Goal: Information Seeking & Learning: Learn about a topic

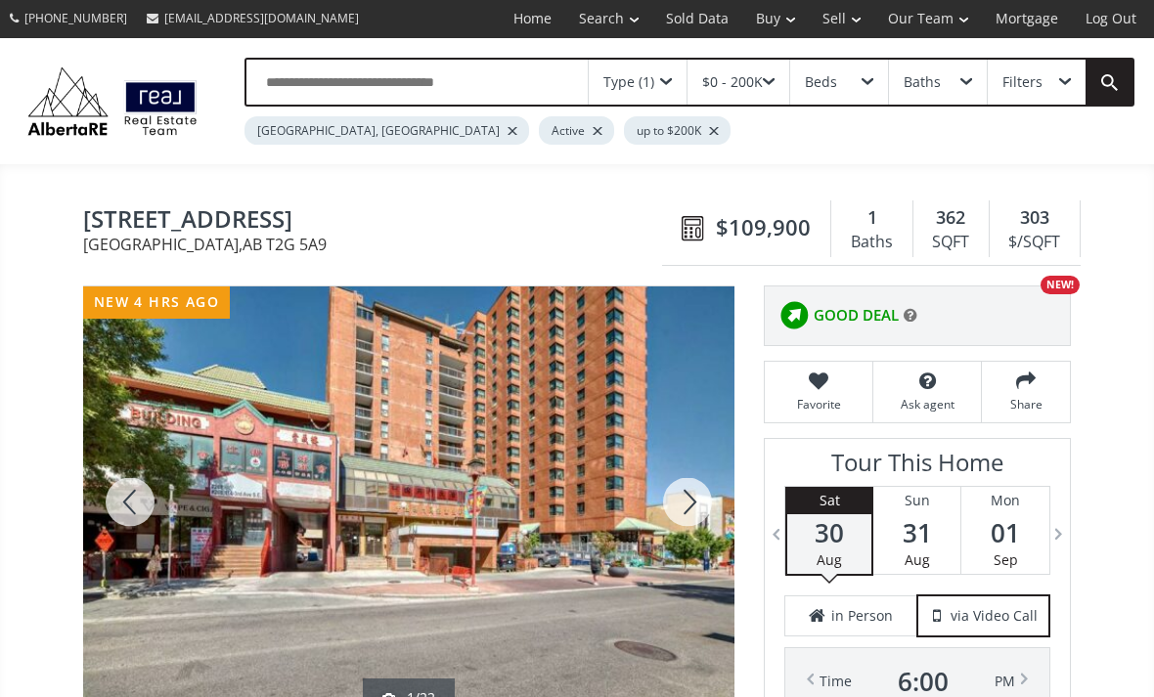
scroll to position [1, 0]
click at [151, 406] on div at bounding box center [130, 502] width 94 height 431
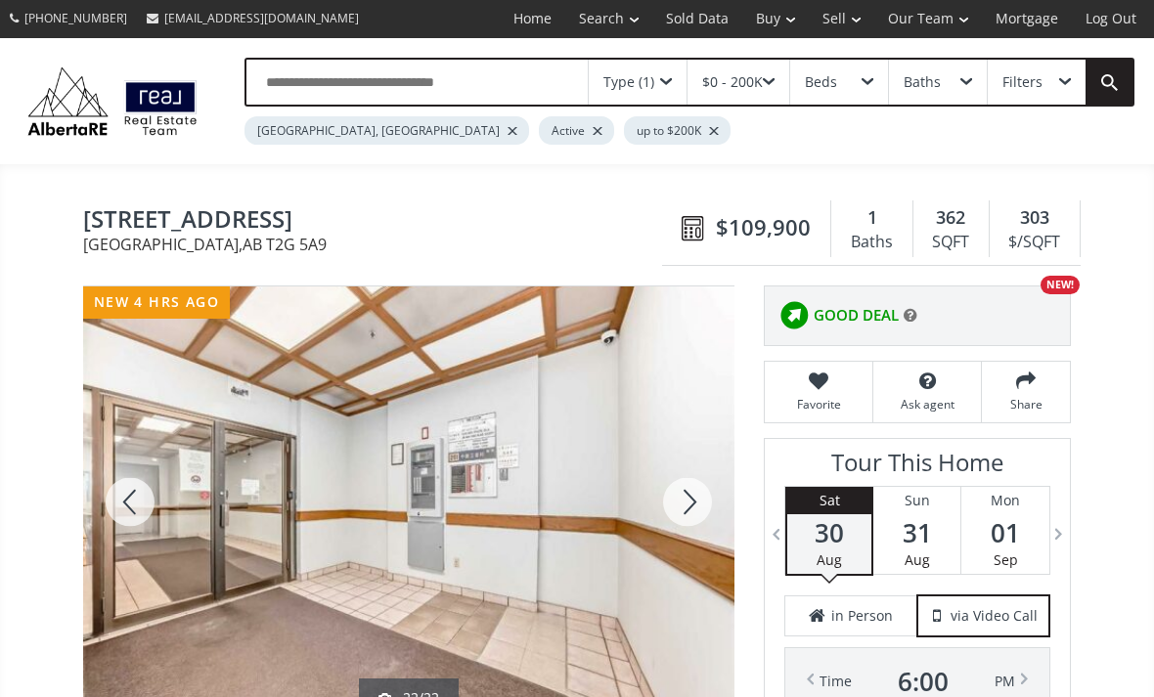
click at [124, 498] on div at bounding box center [130, 502] width 94 height 431
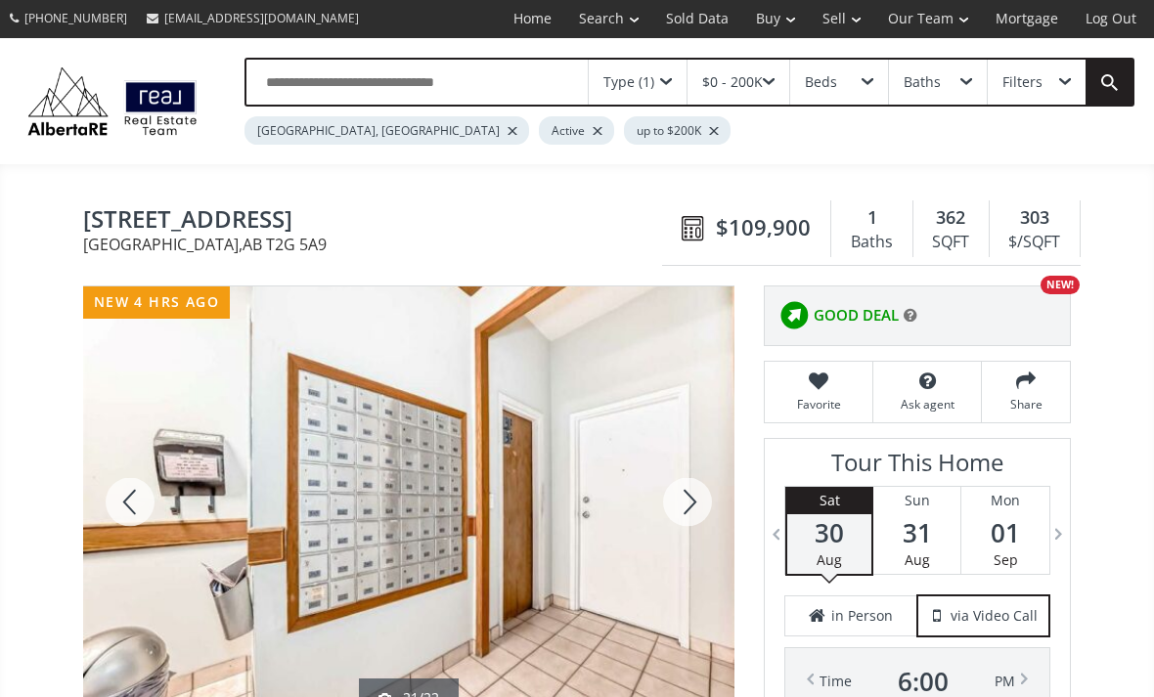
click at [118, 500] on div at bounding box center [130, 502] width 94 height 431
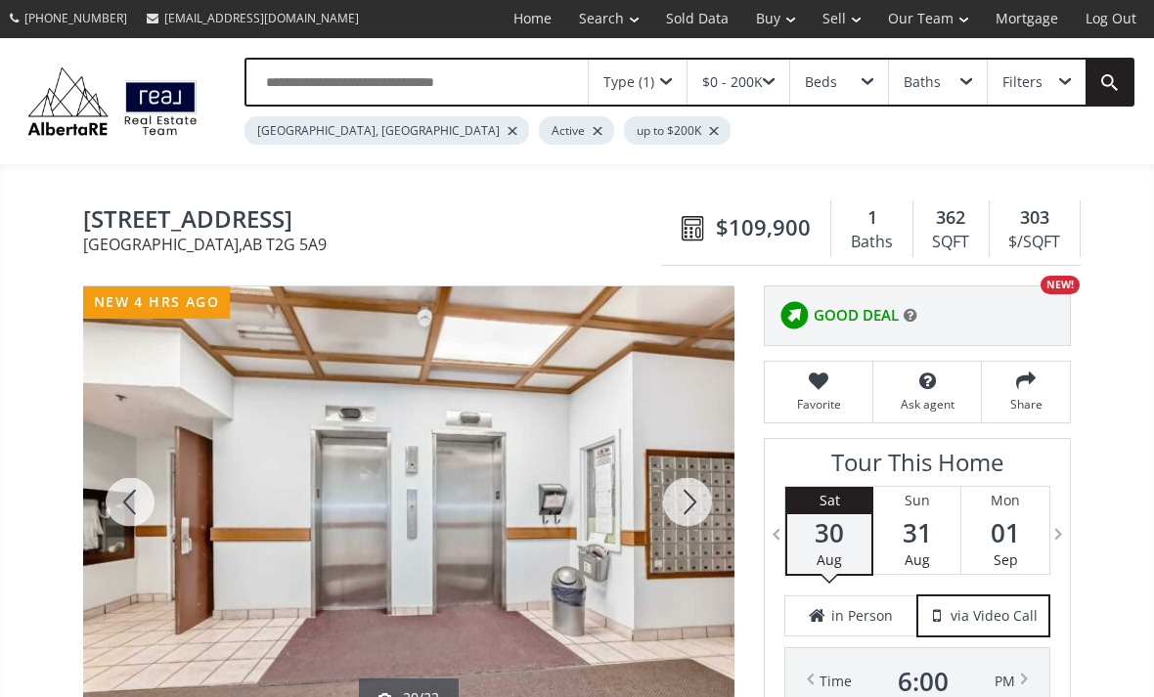
click at [125, 491] on div at bounding box center [130, 502] width 94 height 431
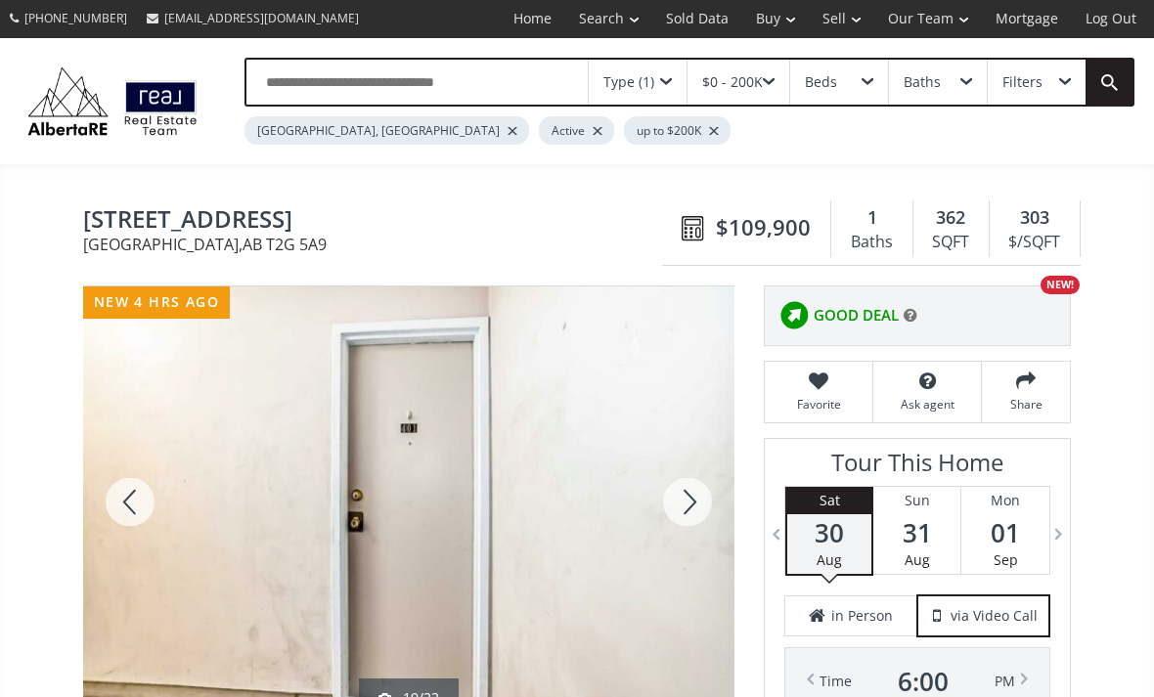
click at [126, 513] on div at bounding box center [130, 502] width 94 height 431
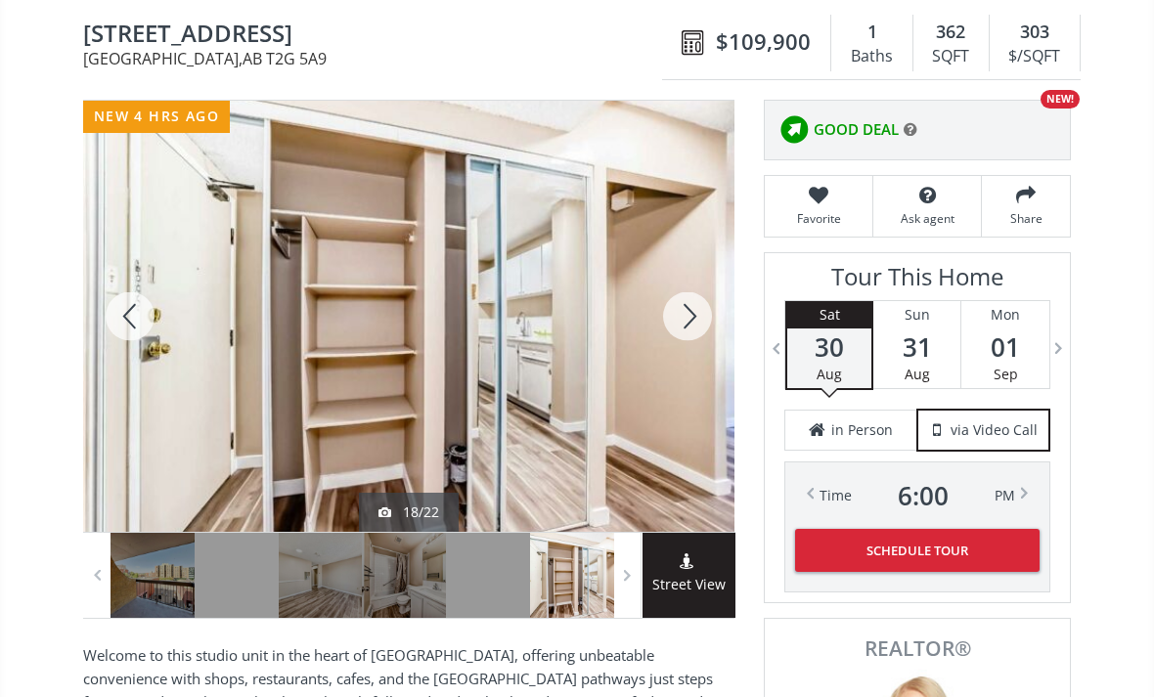
scroll to position [194, 0]
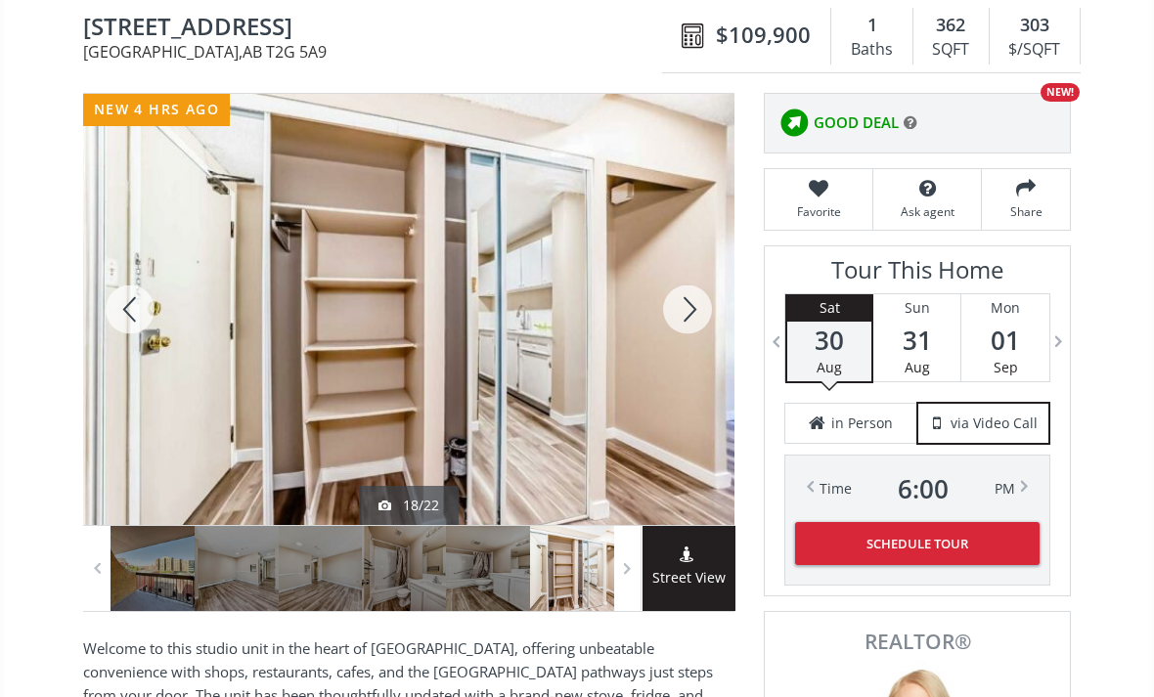
click at [137, 308] on div at bounding box center [130, 309] width 94 height 431
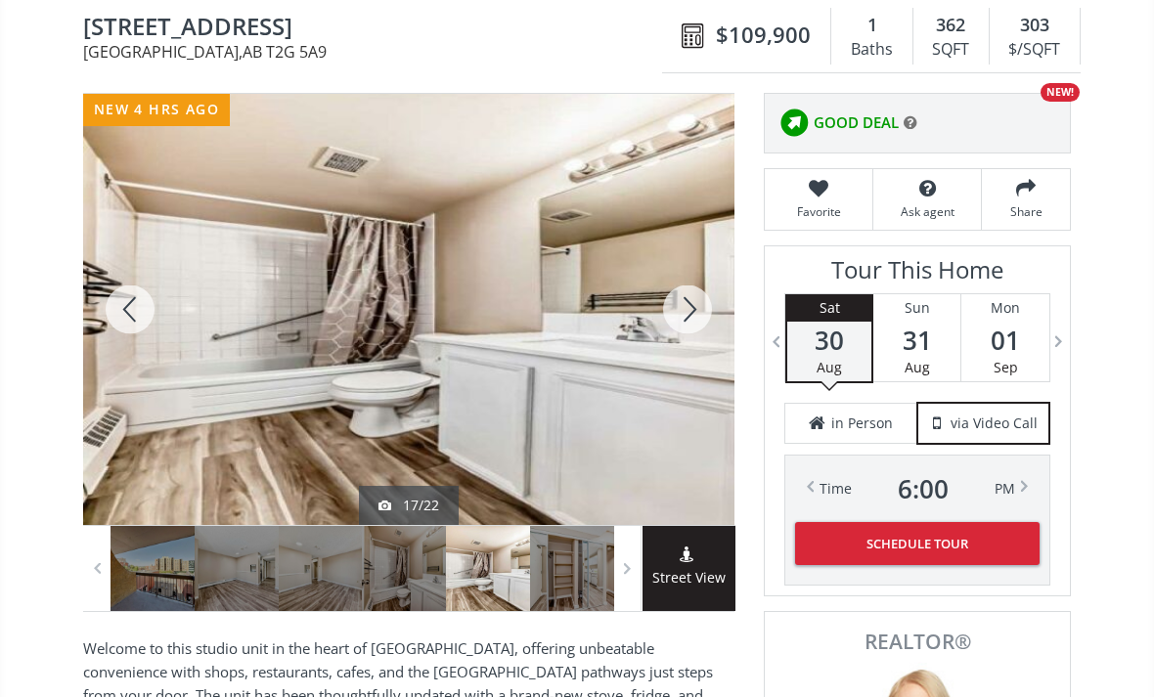
click at [125, 318] on div at bounding box center [130, 309] width 94 height 431
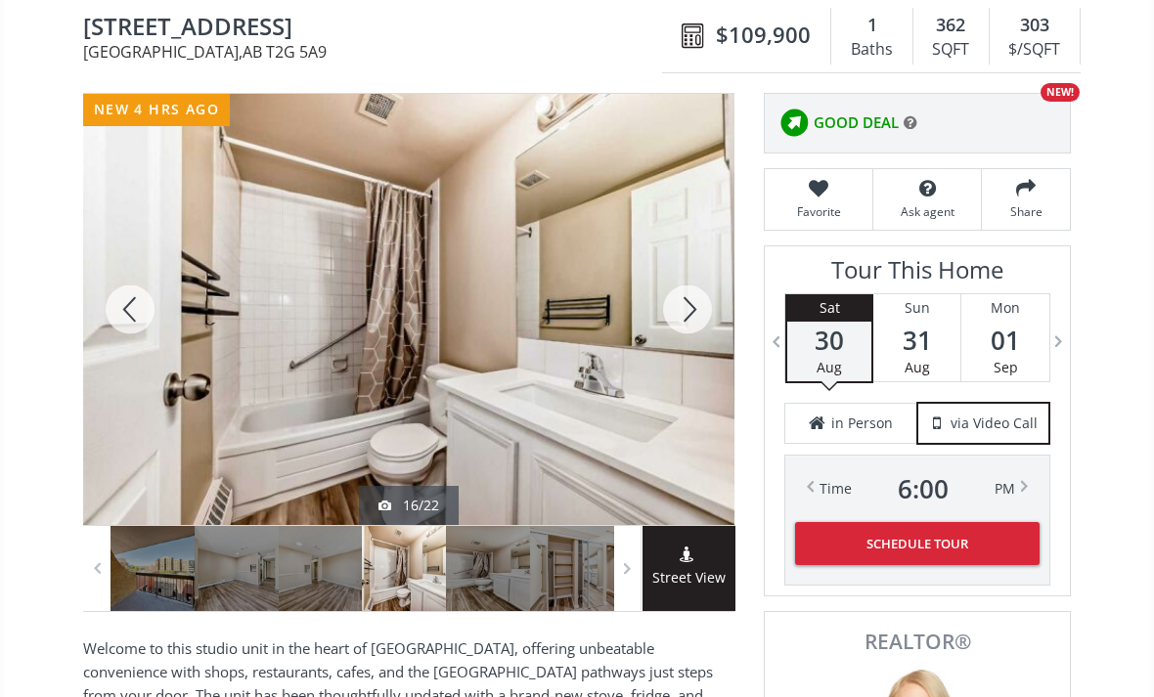
click at [127, 314] on div at bounding box center [130, 309] width 94 height 431
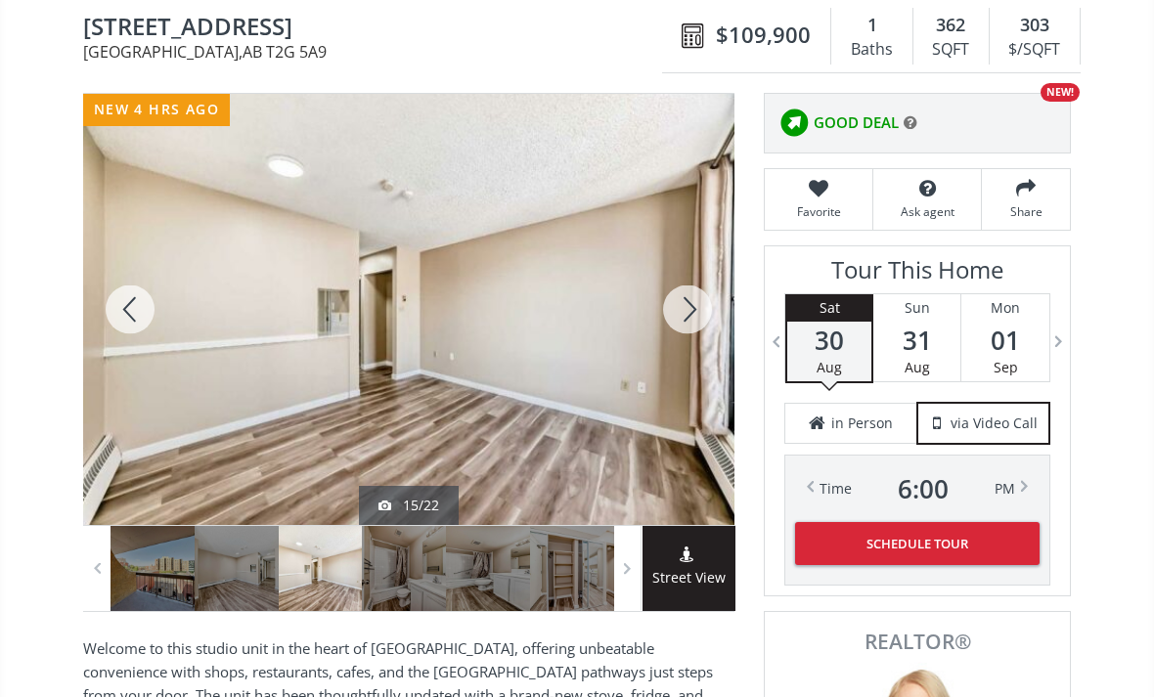
click at [122, 305] on div at bounding box center [130, 309] width 94 height 431
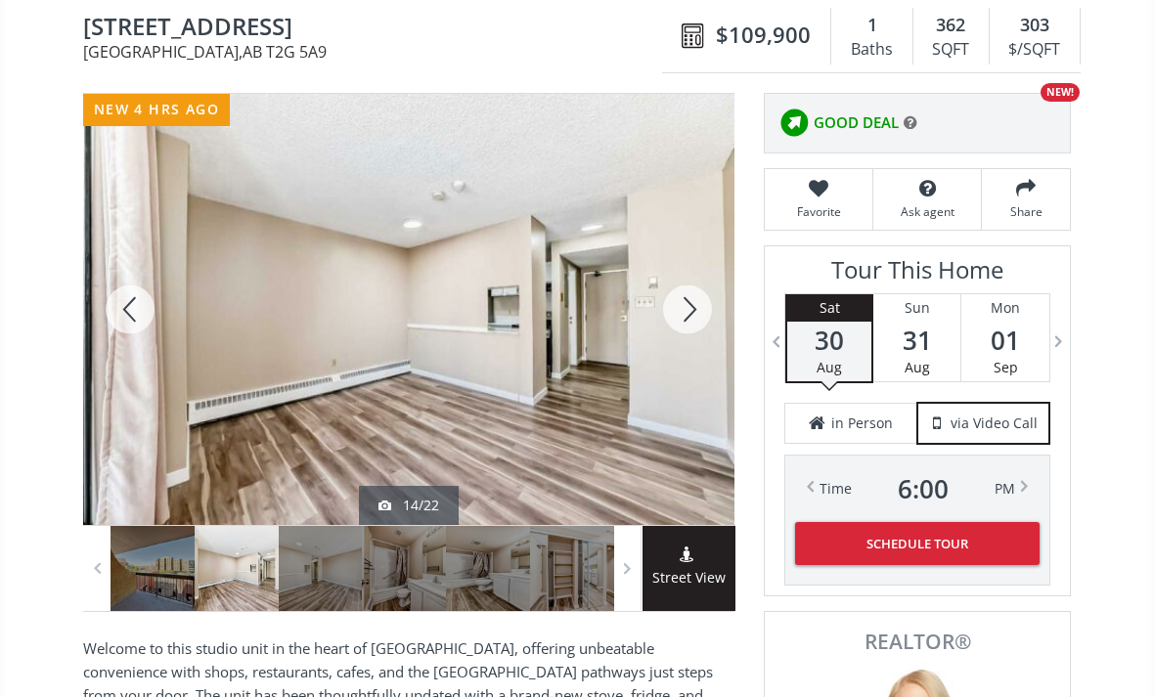
click at [117, 308] on div at bounding box center [130, 309] width 94 height 431
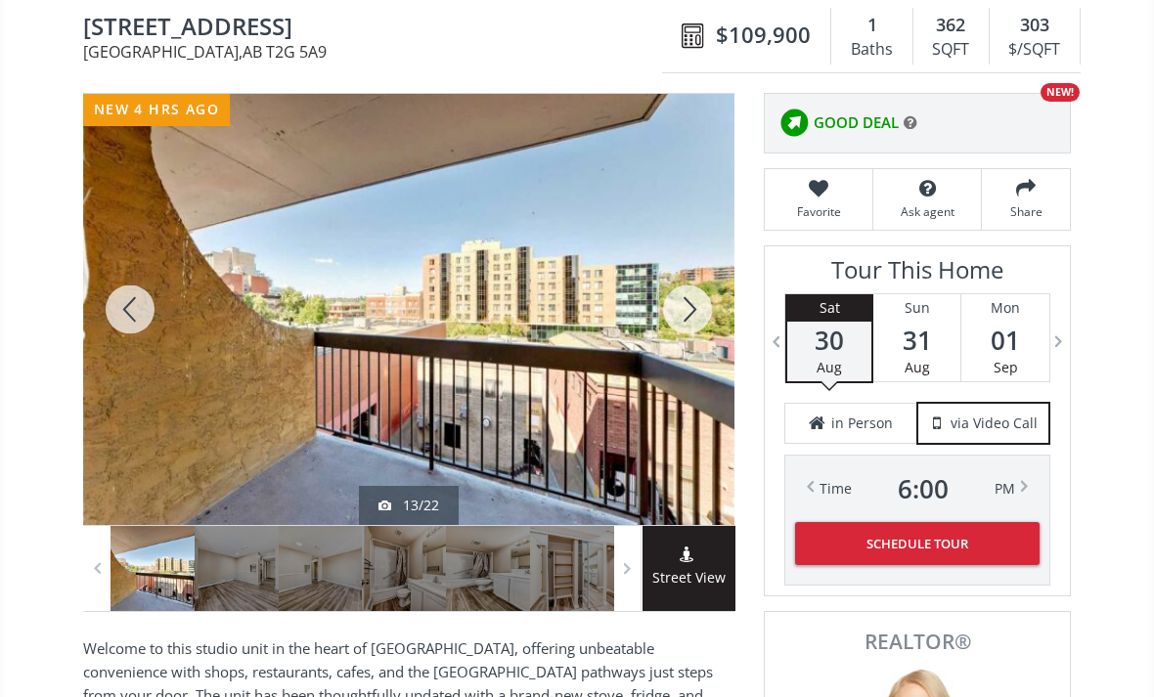
click at [120, 323] on div at bounding box center [130, 309] width 94 height 431
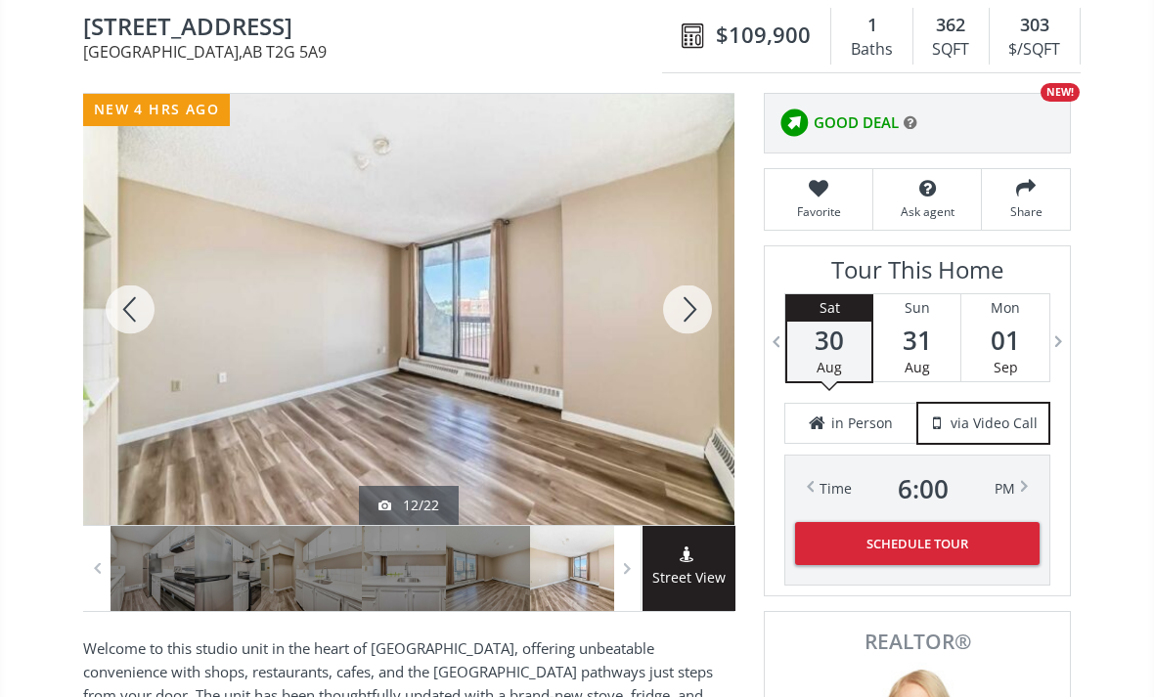
click at [118, 321] on div at bounding box center [130, 309] width 94 height 431
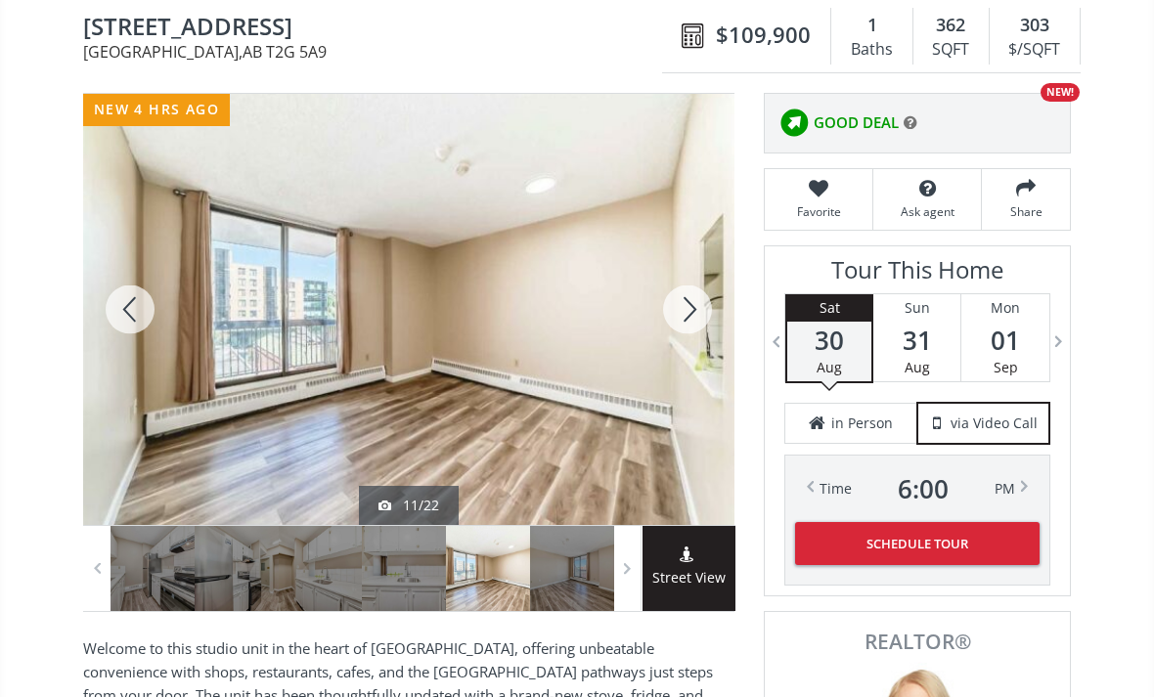
click at [119, 317] on div at bounding box center [130, 309] width 94 height 431
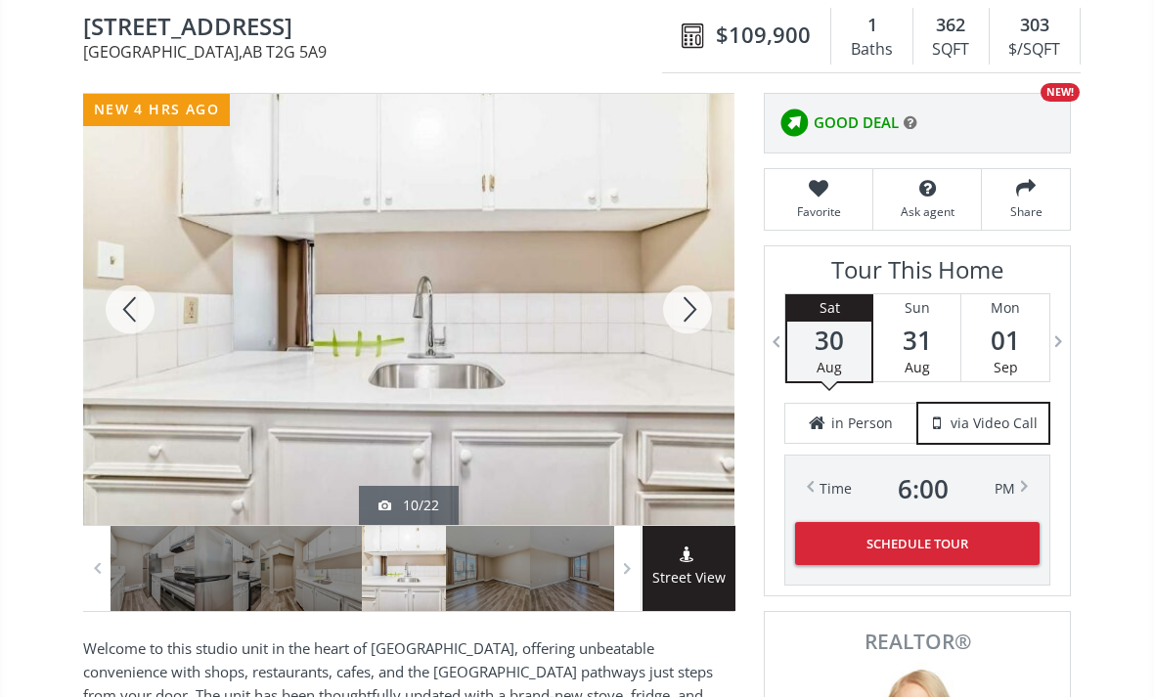
click at [127, 310] on div at bounding box center [130, 309] width 94 height 431
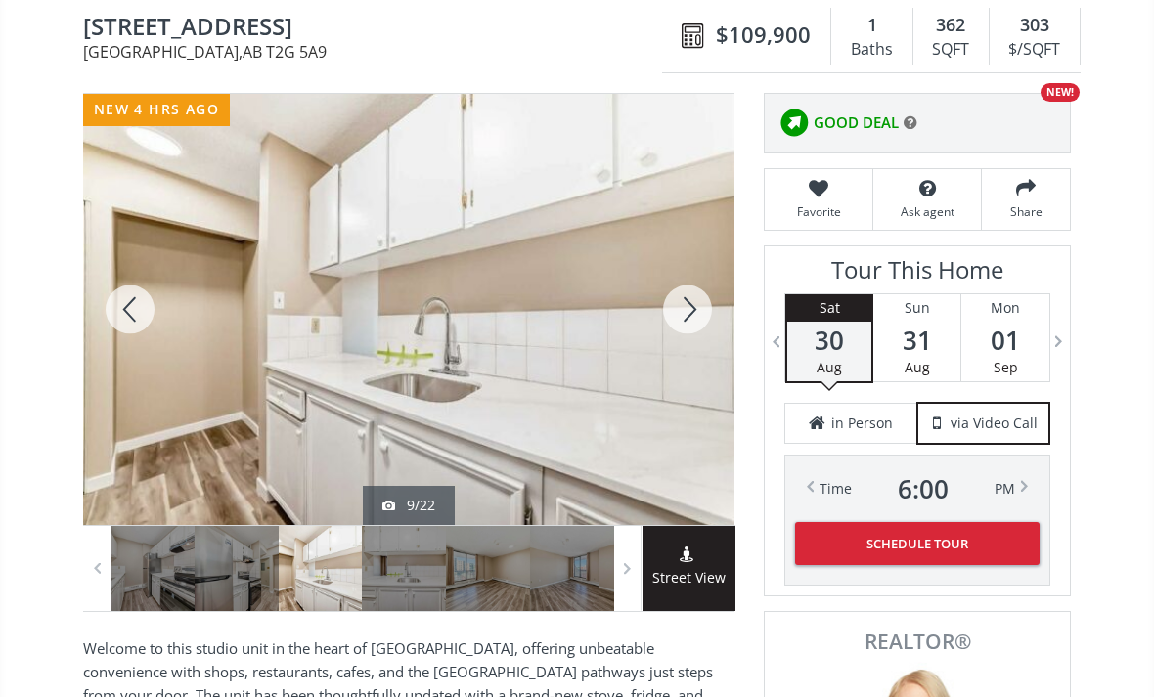
click at [118, 311] on div at bounding box center [130, 309] width 94 height 431
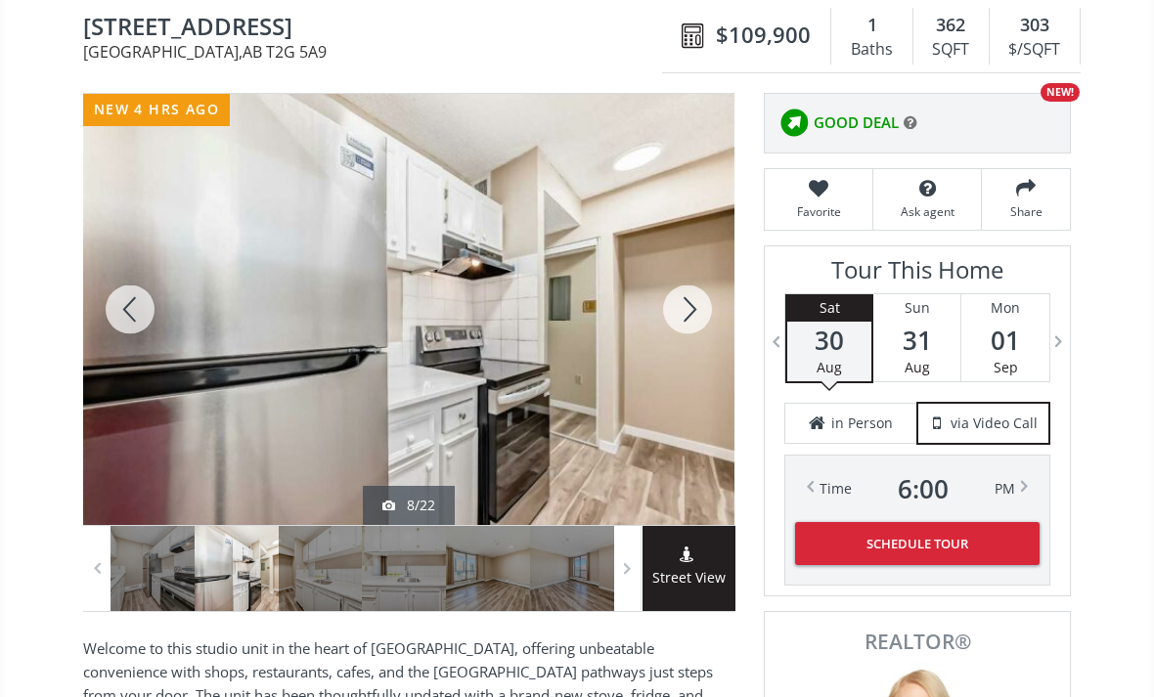
click at [112, 318] on div at bounding box center [130, 309] width 94 height 431
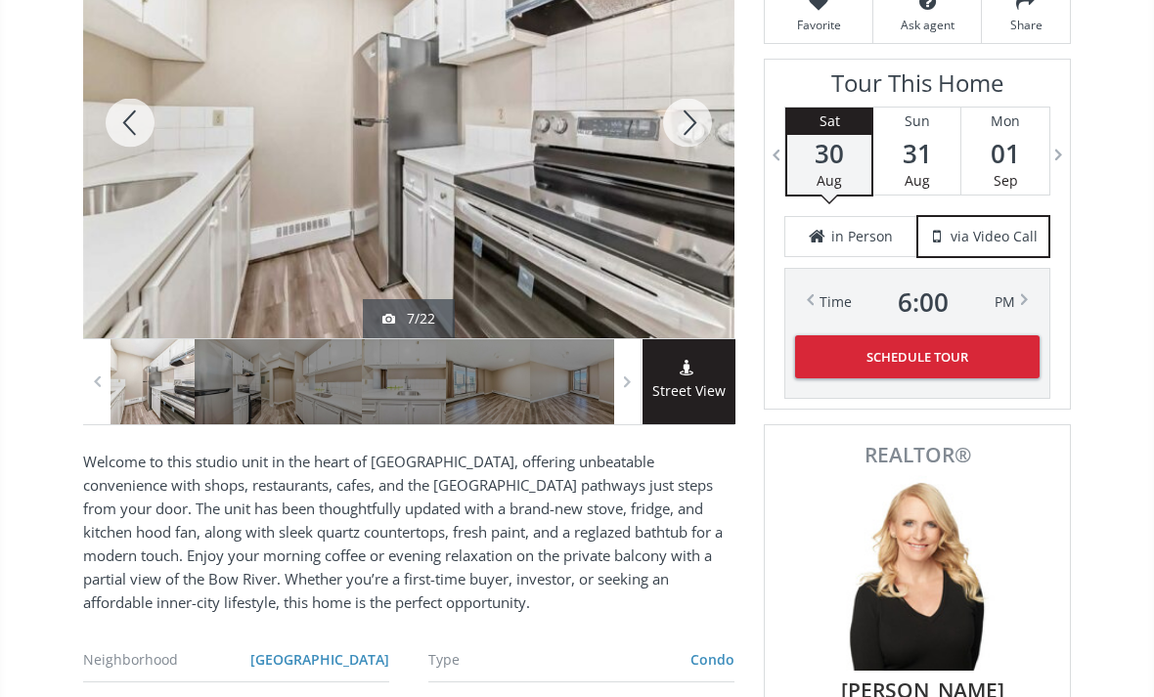
scroll to position [407, 0]
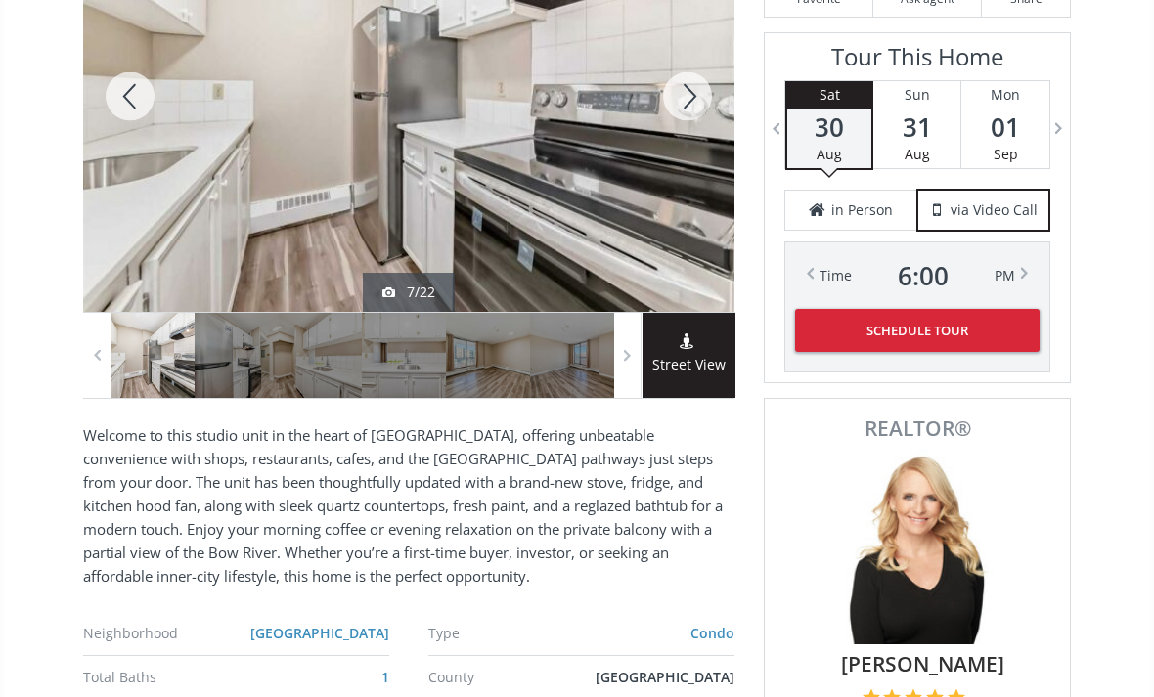
click at [133, 109] on div at bounding box center [130, 96] width 94 height 431
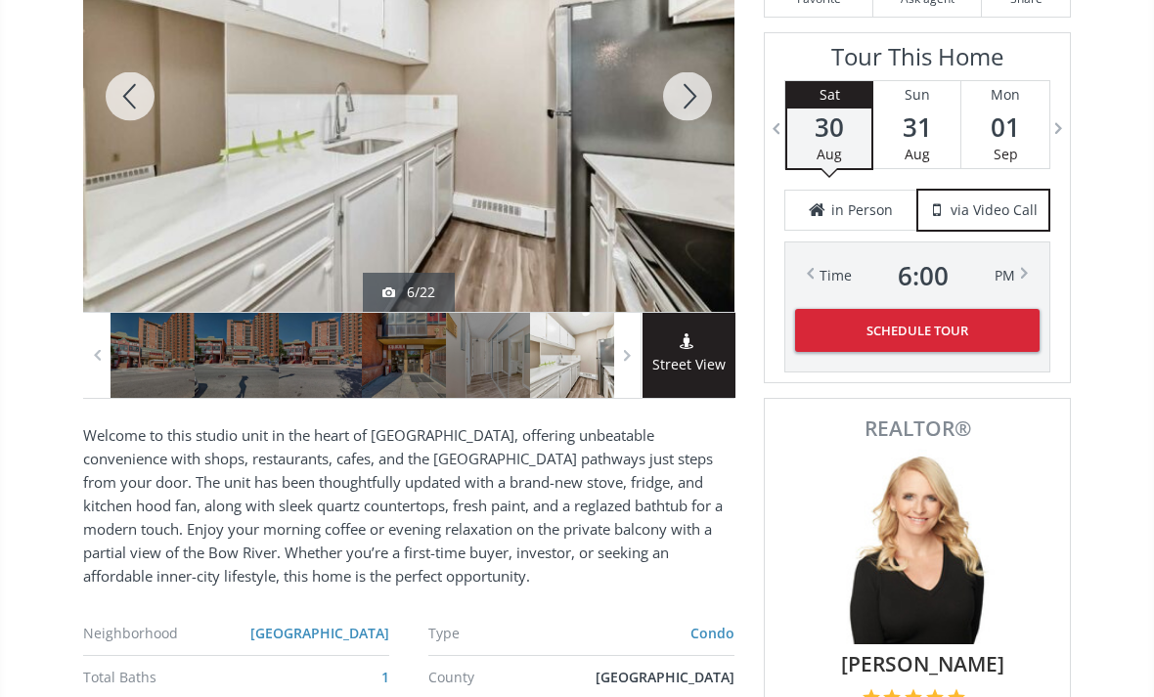
click at [140, 93] on div at bounding box center [130, 96] width 94 height 431
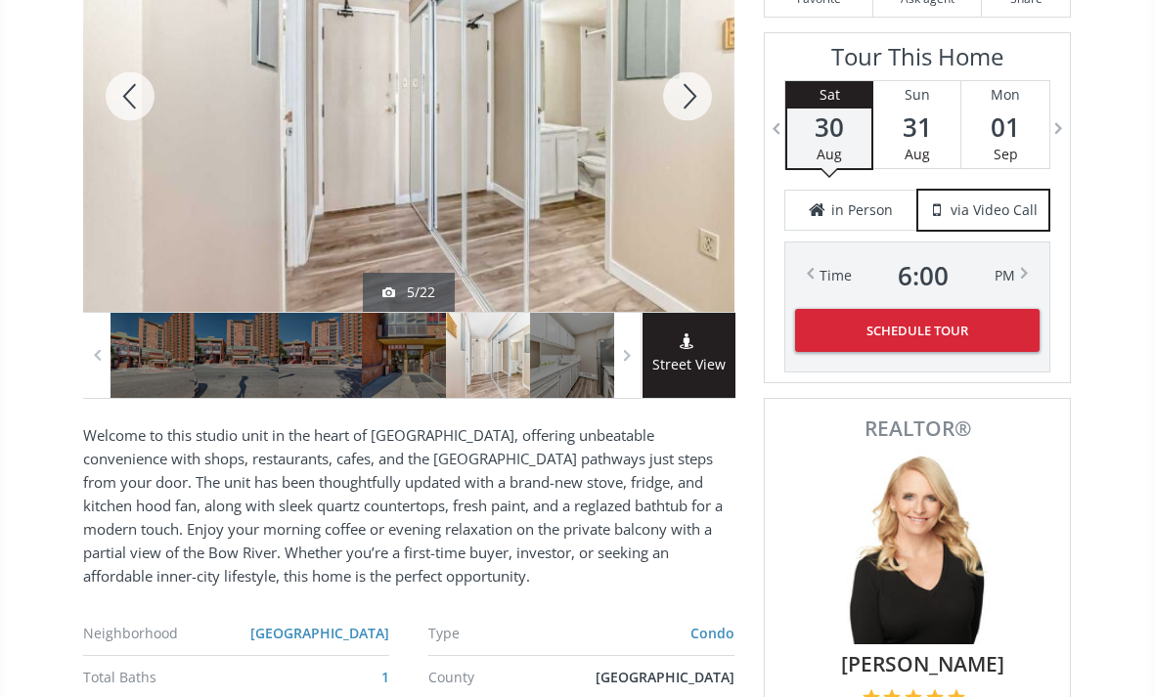
click at [134, 112] on div at bounding box center [130, 96] width 94 height 431
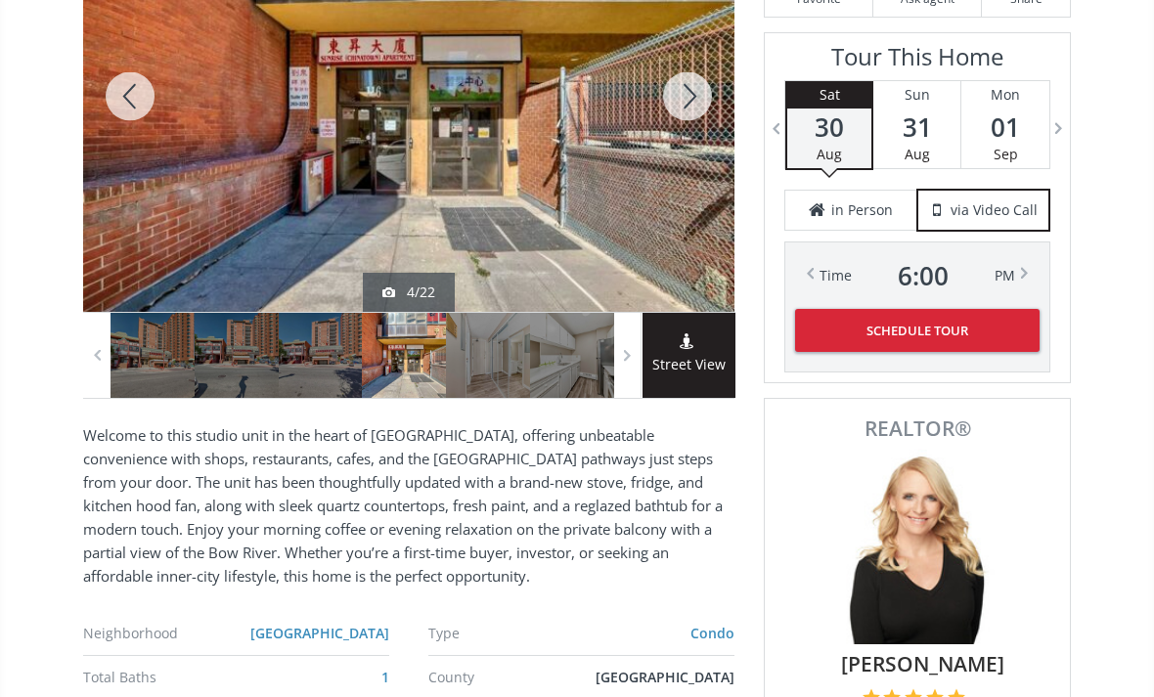
click at [693, 104] on div at bounding box center [688, 96] width 94 height 431
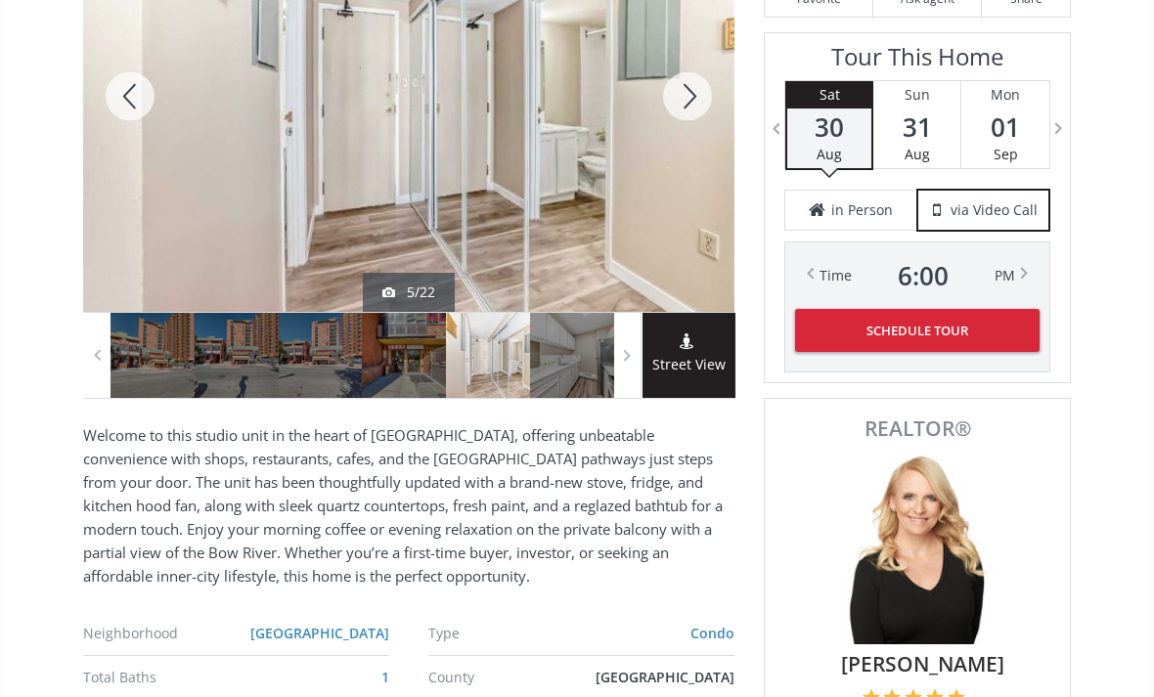
click at [131, 92] on div at bounding box center [130, 96] width 94 height 431
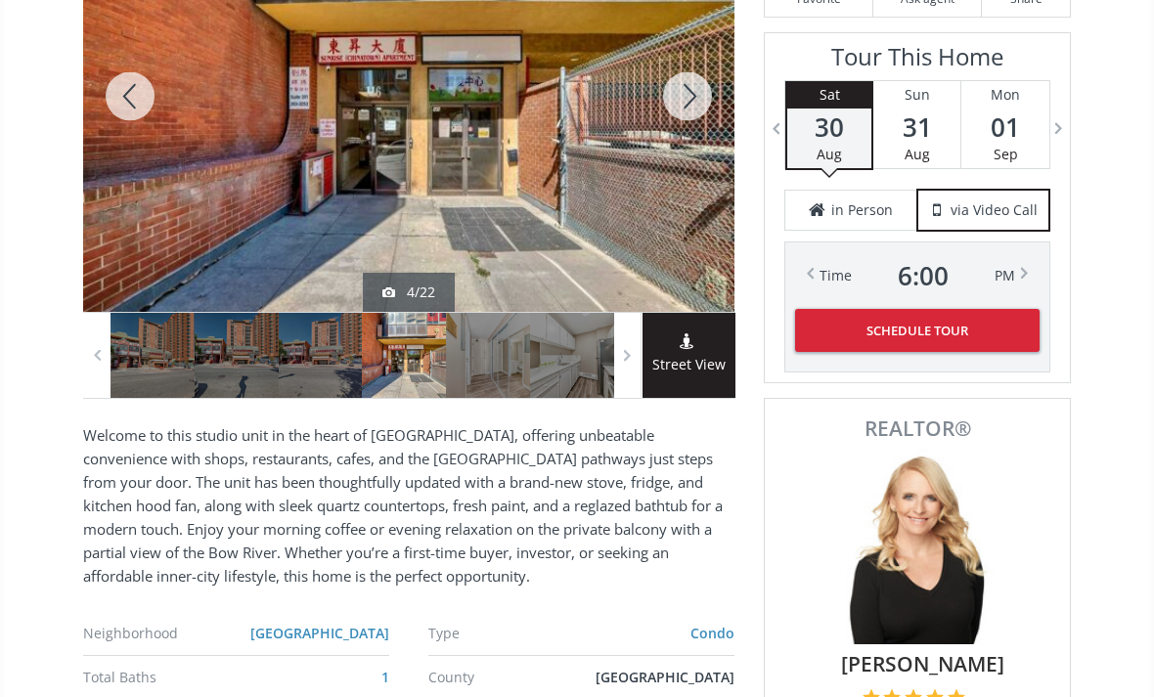
click at [119, 97] on div at bounding box center [130, 96] width 94 height 431
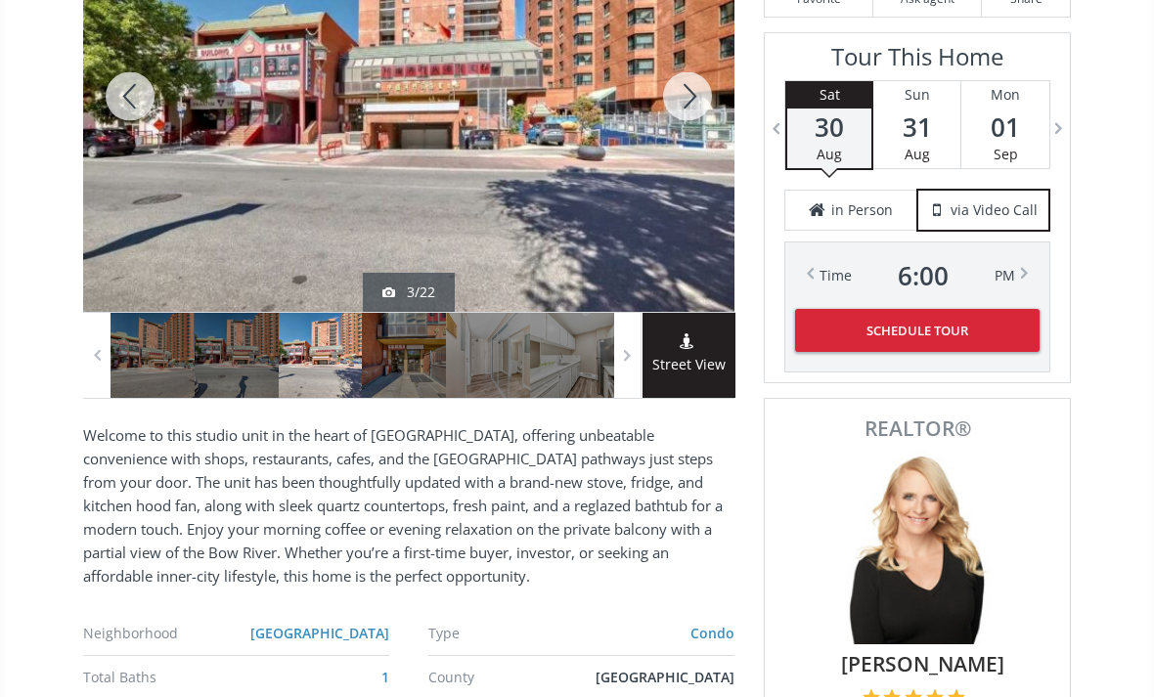
click at [121, 103] on div at bounding box center [130, 96] width 94 height 431
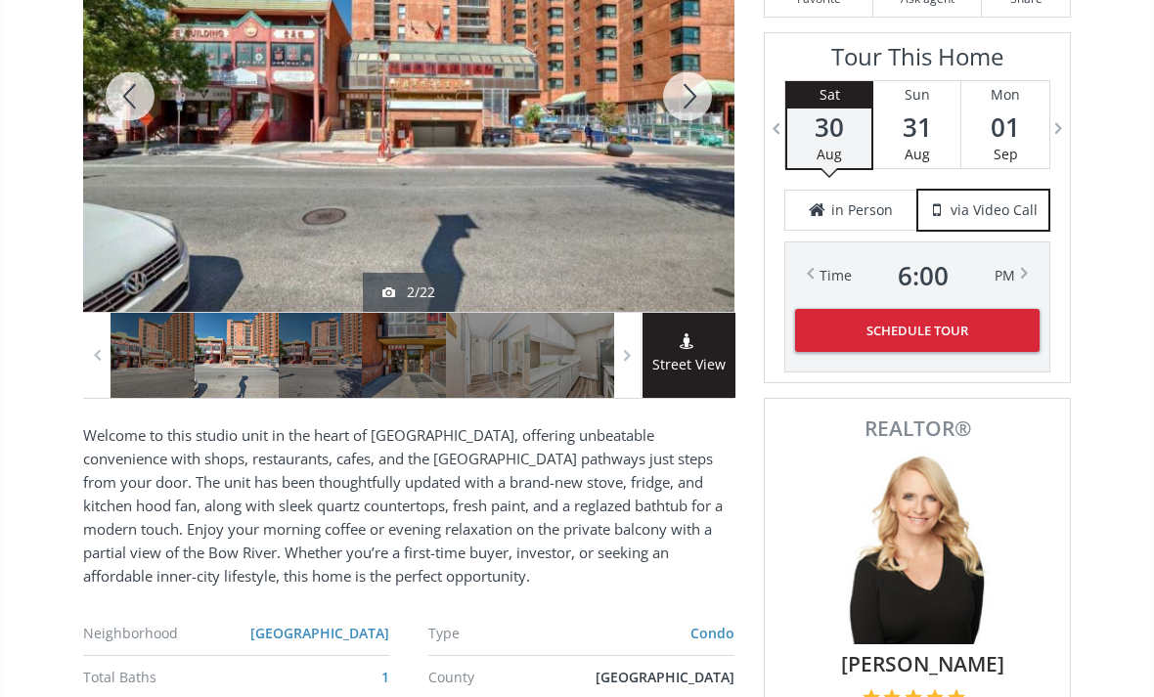
click at [125, 102] on div at bounding box center [130, 96] width 94 height 431
